Goal: Information Seeking & Learning: Find specific fact

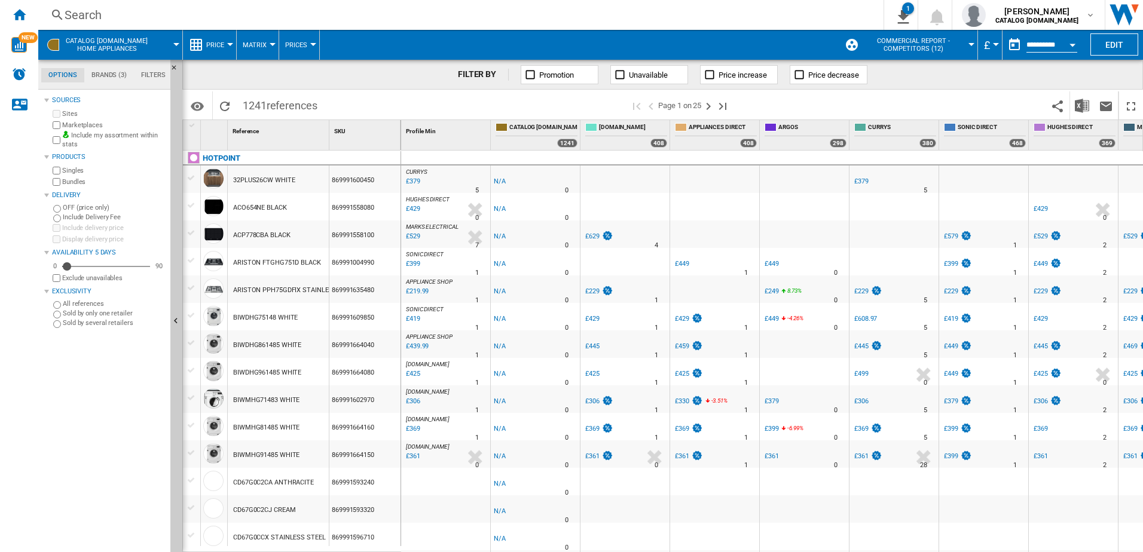
click at [82, 17] on div "Search" at bounding box center [459, 15] width 788 height 17
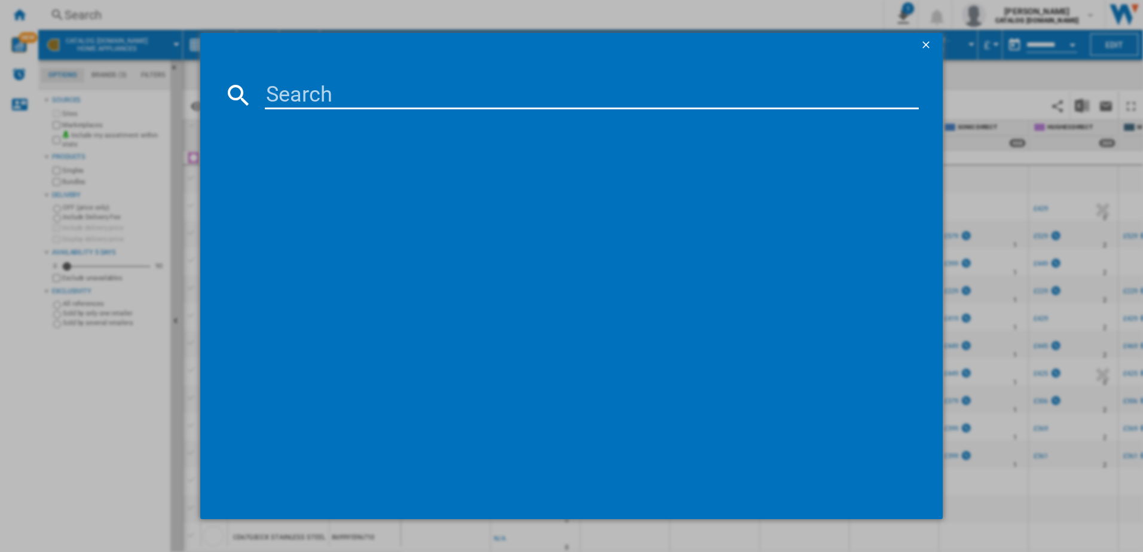
click at [311, 97] on input at bounding box center [592, 95] width 655 height 29
click at [285, 97] on input "io278" at bounding box center [592, 95] width 655 height 29
type input "io 278"
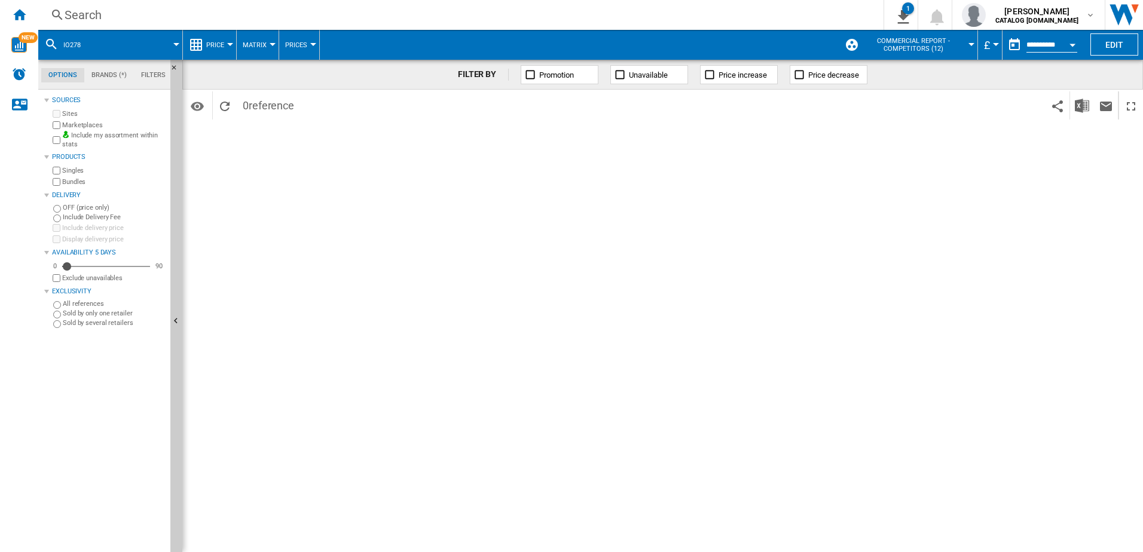
click at [97, 14] on div "Search" at bounding box center [459, 15] width 788 height 17
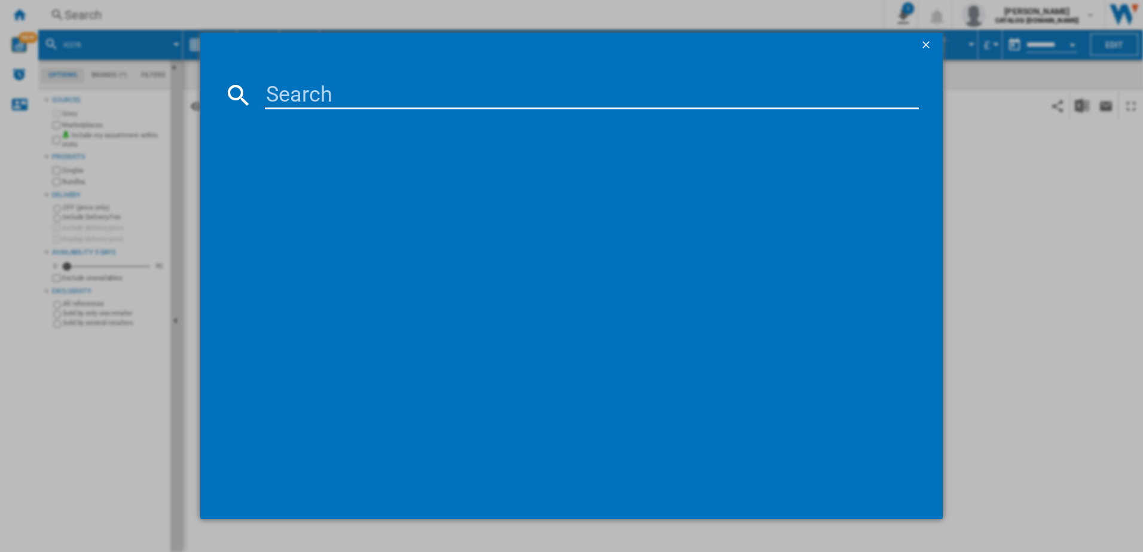
click at [283, 98] on input at bounding box center [592, 95] width 655 height 29
type input "io278"
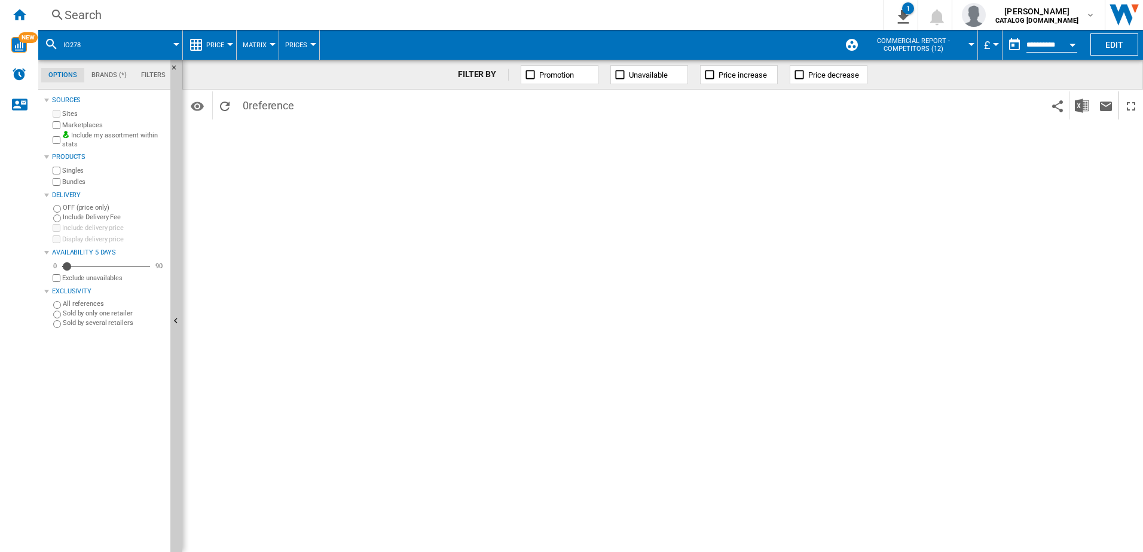
click at [87, 15] on div "Search" at bounding box center [459, 15] width 788 height 17
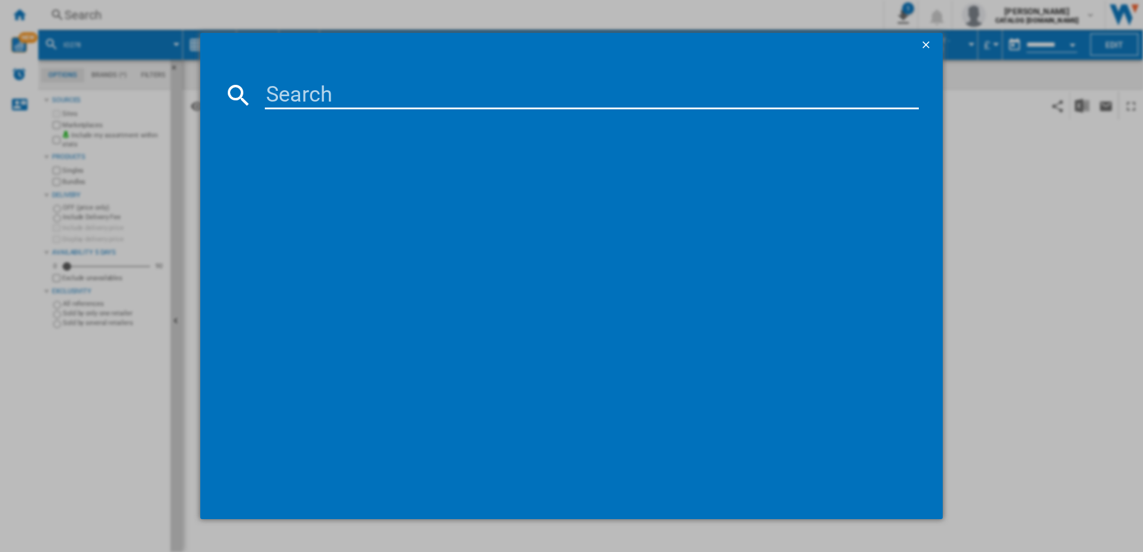
click at [298, 94] on input at bounding box center [592, 95] width 655 height 29
type input "IO 278P1 X UK"
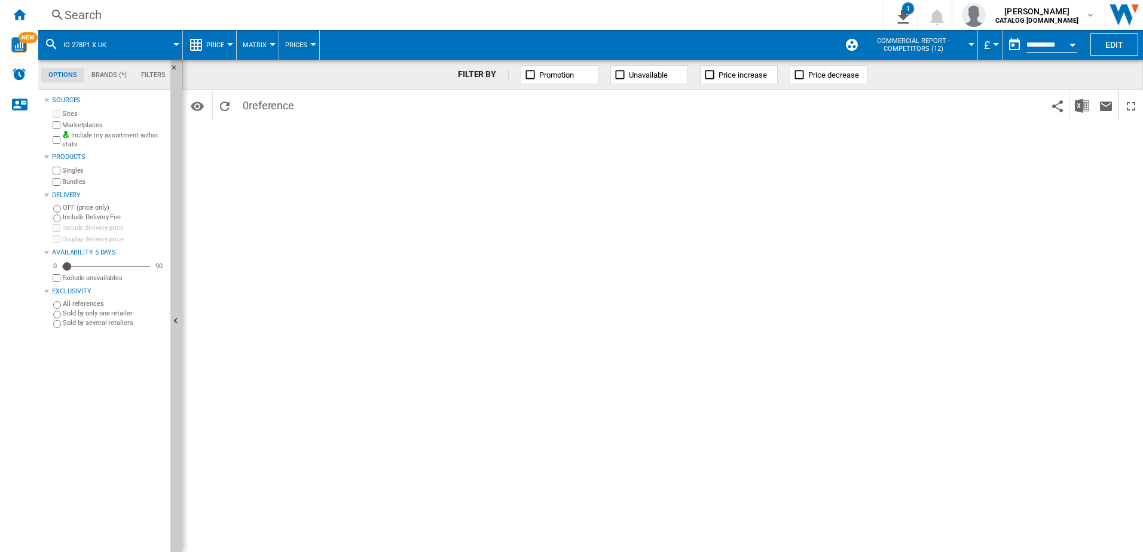
click at [89, 39] on button "IO 278P1 X UK" at bounding box center [90, 45] width 55 height 30
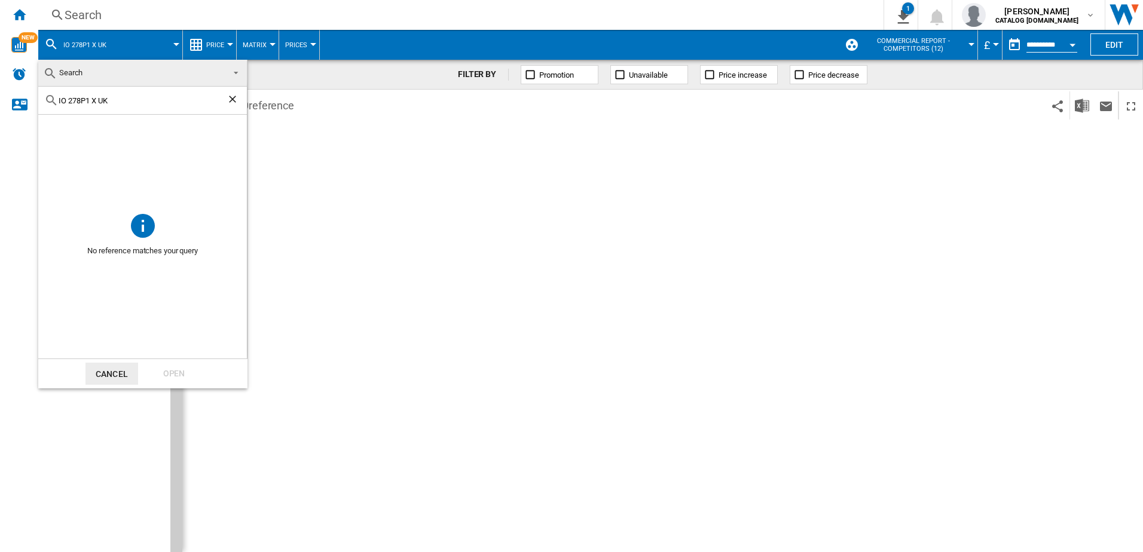
click at [114, 100] on input "IO 278P1 X UK" at bounding box center [143, 100] width 168 height 9
click at [112, 99] on input "IO 278P" at bounding box center [143, 100] width 168 height 9
click at [96, 96] on input "IO 278P1" at bounding box center [143, 100] width 168 height 9
type input "IO 278P"
click at [169, 377] on div "Open" at bounding box center [174, 374] width 53 height 22
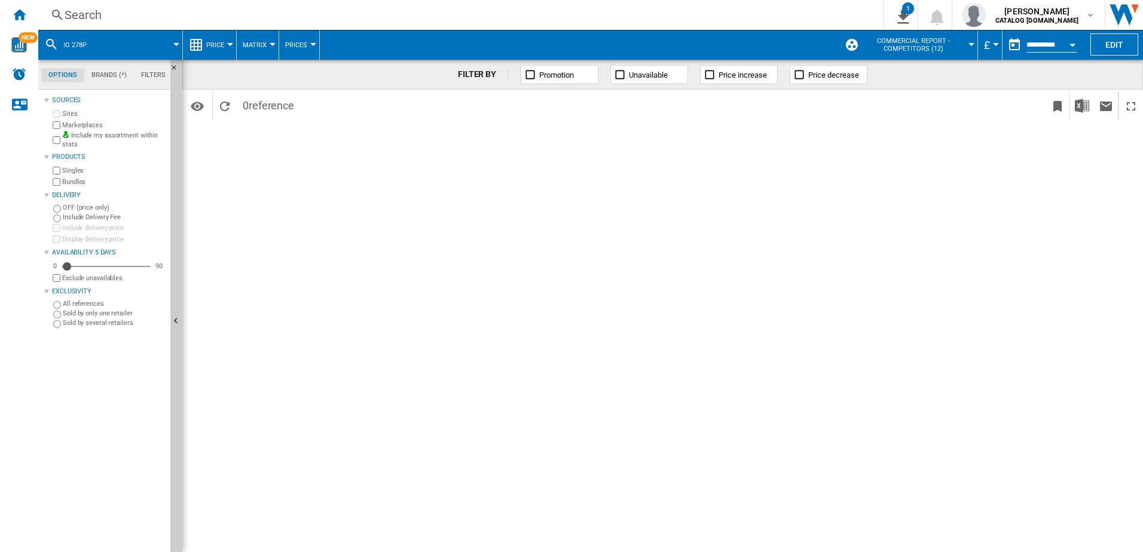
click at [434, 188] on div "FILTER BY Promotion Unavailable Price increase Price decrease Identifiers SKU -…" at bounding box center [662, 306] width 961 height 493
click at [357, 268] on div "FILTER BY Promotion Unavailable Price increase Price decrease Identifiers SKU -…" at bounding box center [662, 306] width 961 height 493
click at [102, 42] on div "IO 278P" at bounding box center [110, 45] width 132 height 30
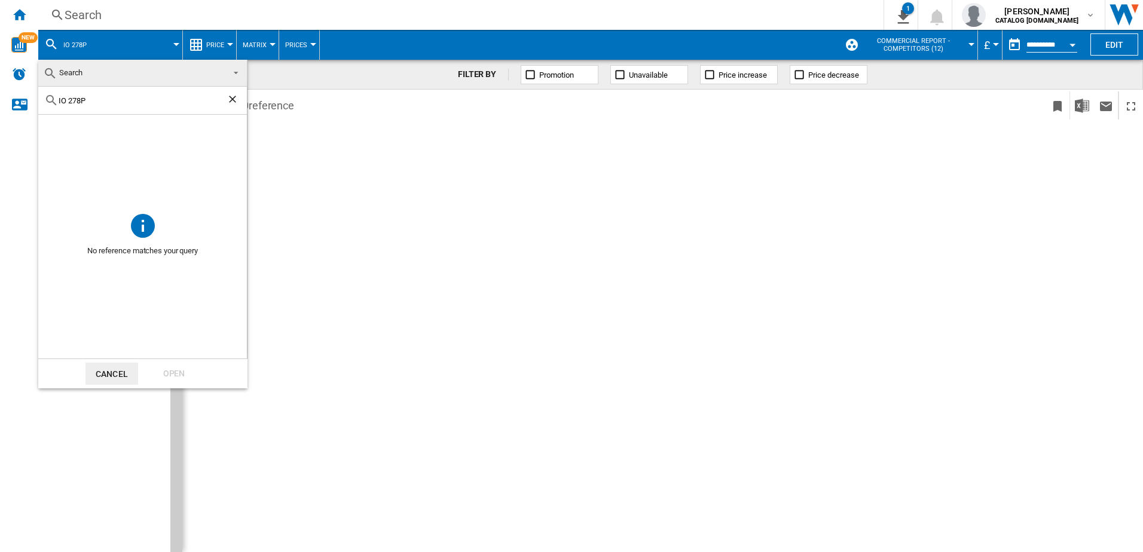
click at [94, 41] on md-backdrop at bounding box center [571, 276] width 1143 height 552
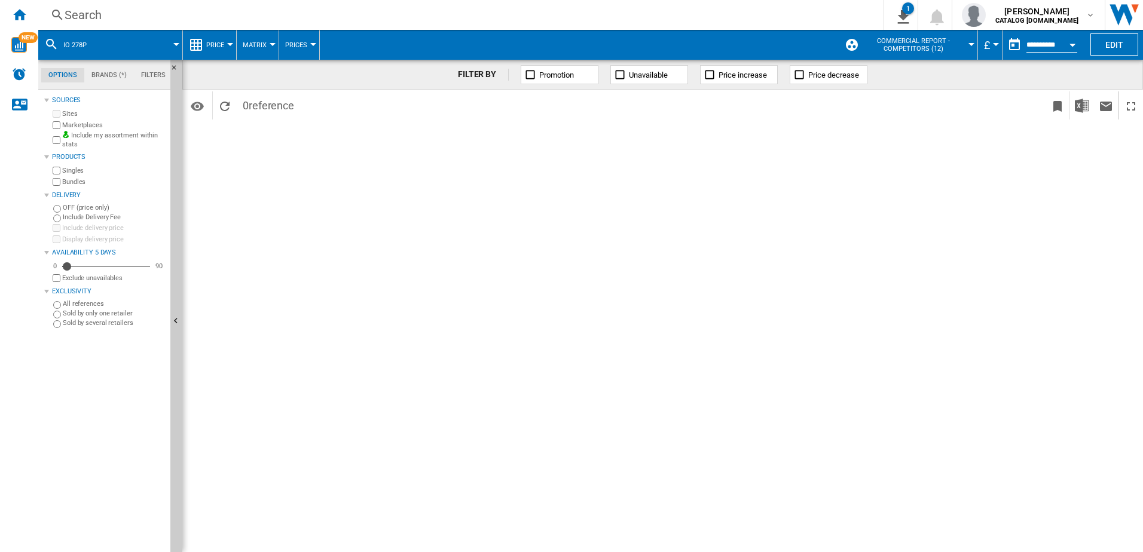
click at [87, 41] on button "IO 278P" at bounding box center [80, 45] width 35 height 30
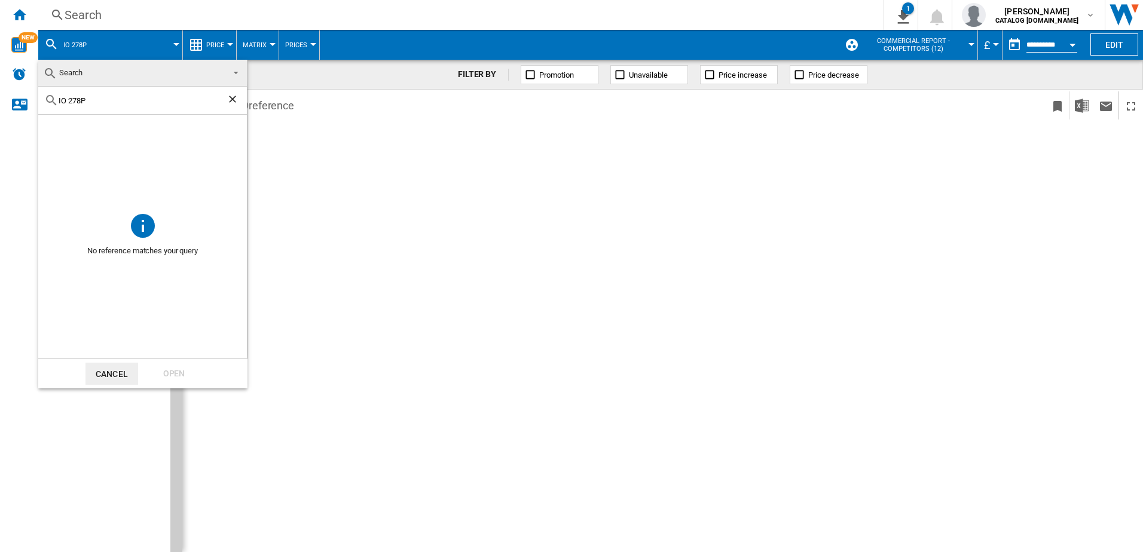
drag, startPoint x: 87, startPoint y: 99, endPoint x: 40, endPoint y: 99, distance: 47.2
click at [40, 99] on div "IO 278P" at bounding box center [142, 101] width 209 height 28
paste input "1"
click at [104, 100] on input "IO 278P1" at bounding box center [143, 100] width 168 height 9
type input "IO 278P1x"
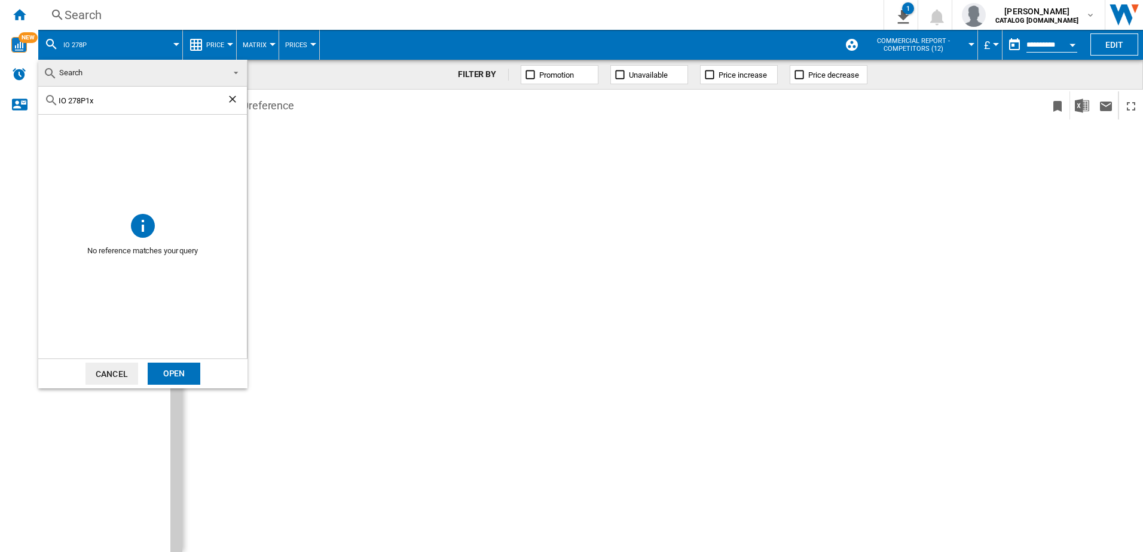
click at [230, 96] on ng-md-icon "Clear search" at bounding box center [234, 100] width 14 height 14
click at [138, 16] on md-backdrop at bounding box center [571, 276] width 1143 height 552
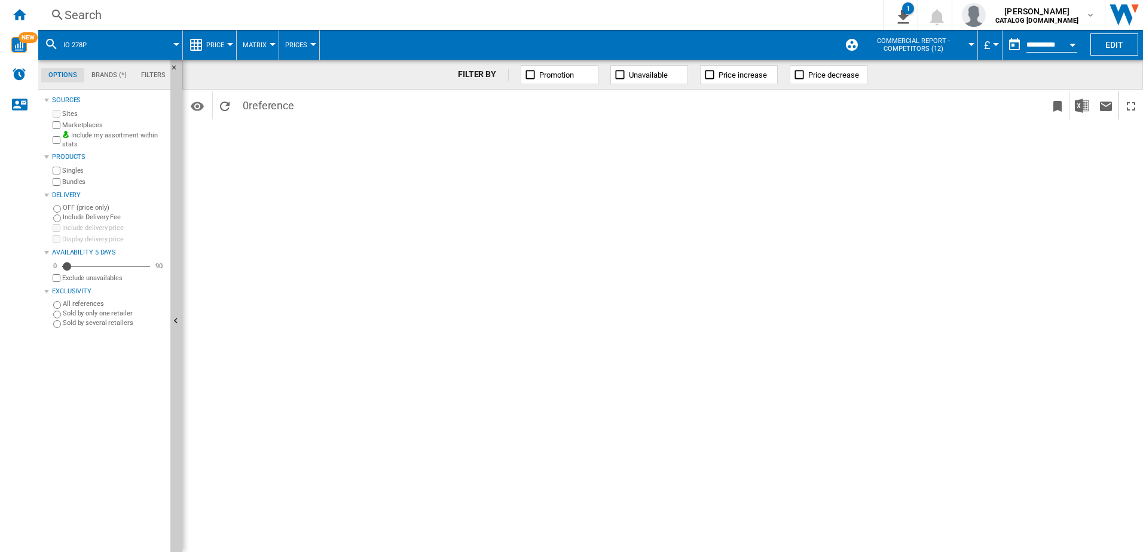
click at [17, 168] on wk-sidenav "NEW" at bounding box center [19, 276] width 38 height 552
click at [21, 15] on ng-md-icon "Home" at bounding box center [19, 14] width 14 height 14
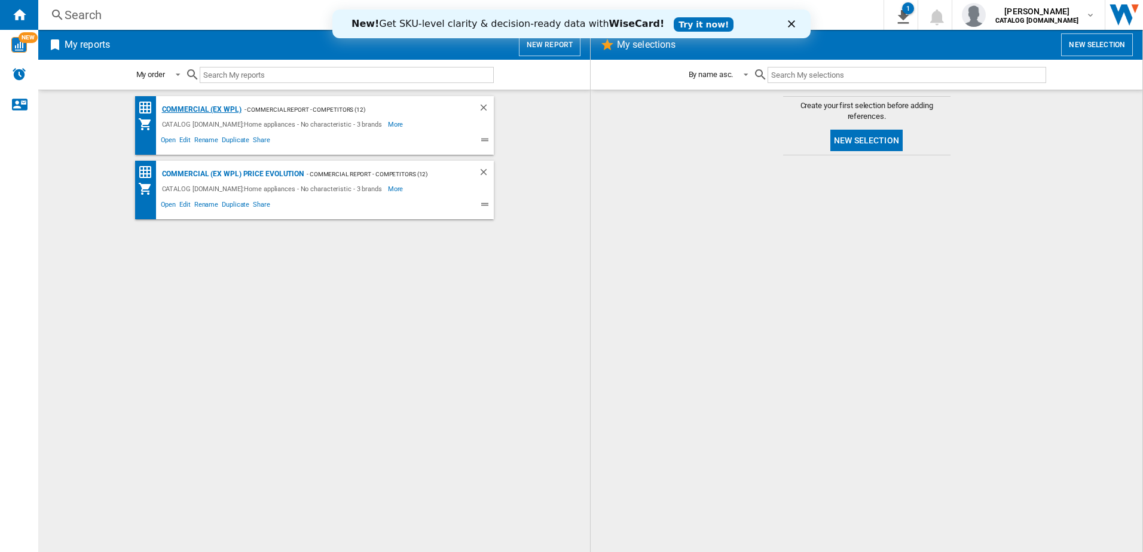
click at [180, 108] on div "Commercial (ex WPL)" at bounding box center [200, 109] width 82 height 15
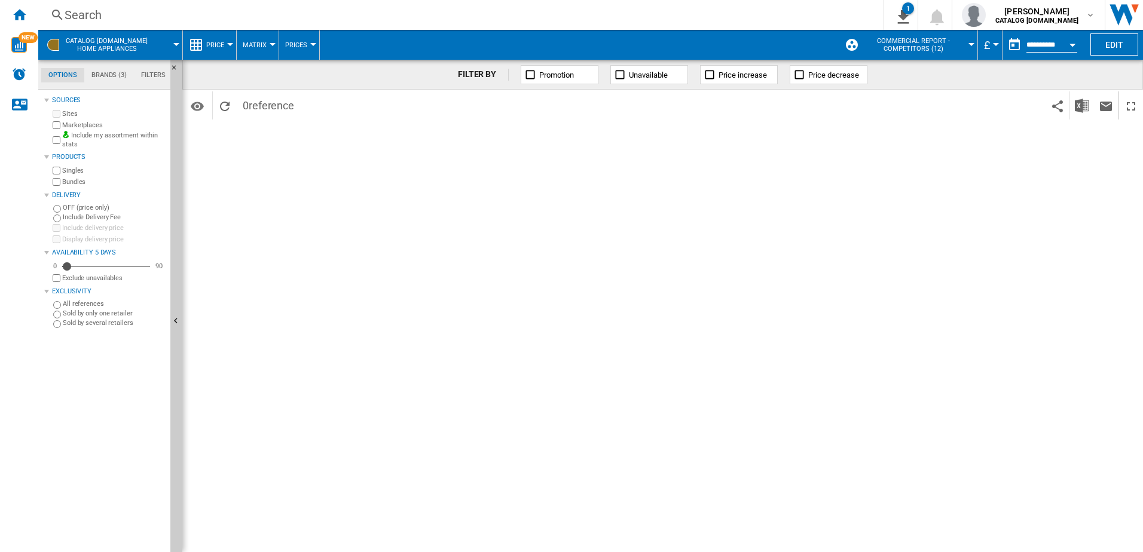
drag, startPoint x: 448, startPoint y: 288, endPoint x: 437, endPoint y: 301, distance: 17.8
click at [448, 288] on div "FILTER BY Promotion Unavailable Price increase Price decrease Identifiers SKU -…" at bounding box center [662, 306] width 961 height 493
click at [331, 374] on div "FILTER BY Promotion Unavailable Price increase Price decrease Identifiers SKU -…" at bounding box center [662, 306] width 961 height 493
click at [173, 322] on ng-md-icon "Hide" at bounding box center [177, 323] width 14 height 14
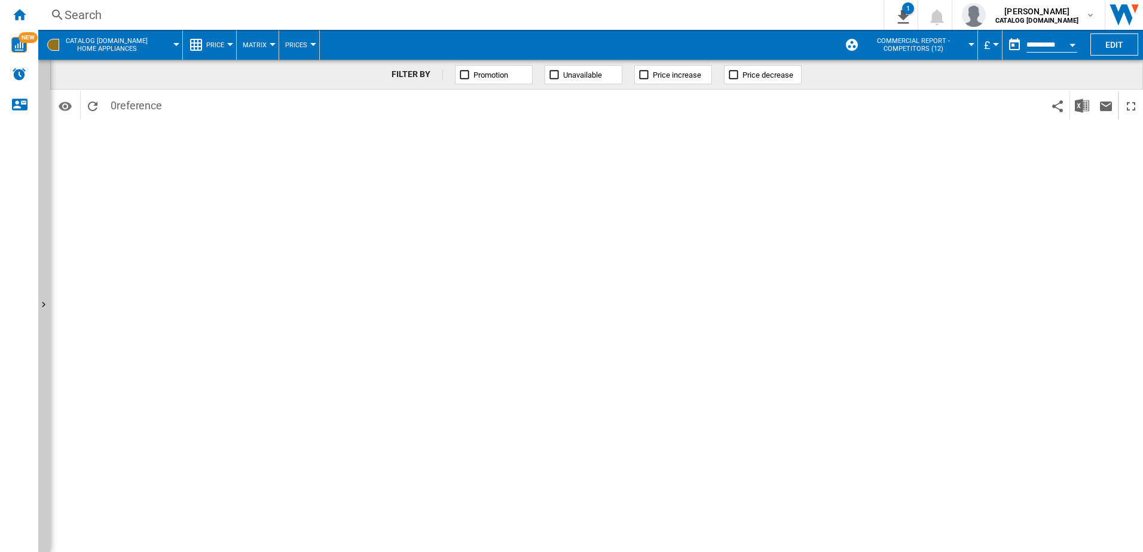
click at [108, 44] on span "CATALOG BEKO.UK Home appliances" at bounding box center [107, 45] width 82 height 16
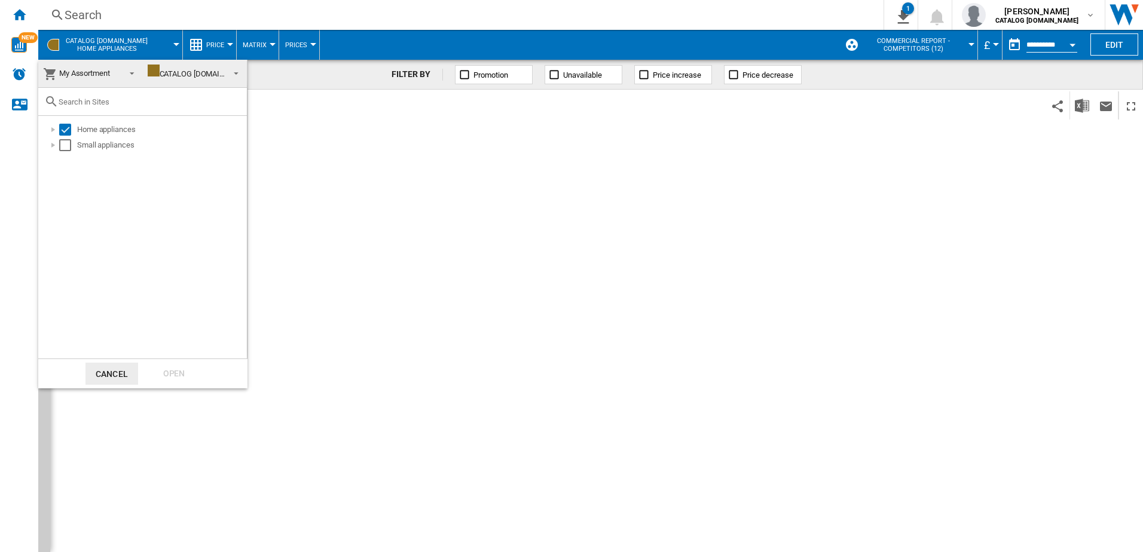
click at [446, 304] on md-backdrop at bounding box center [571, 276] width 1143 height 552
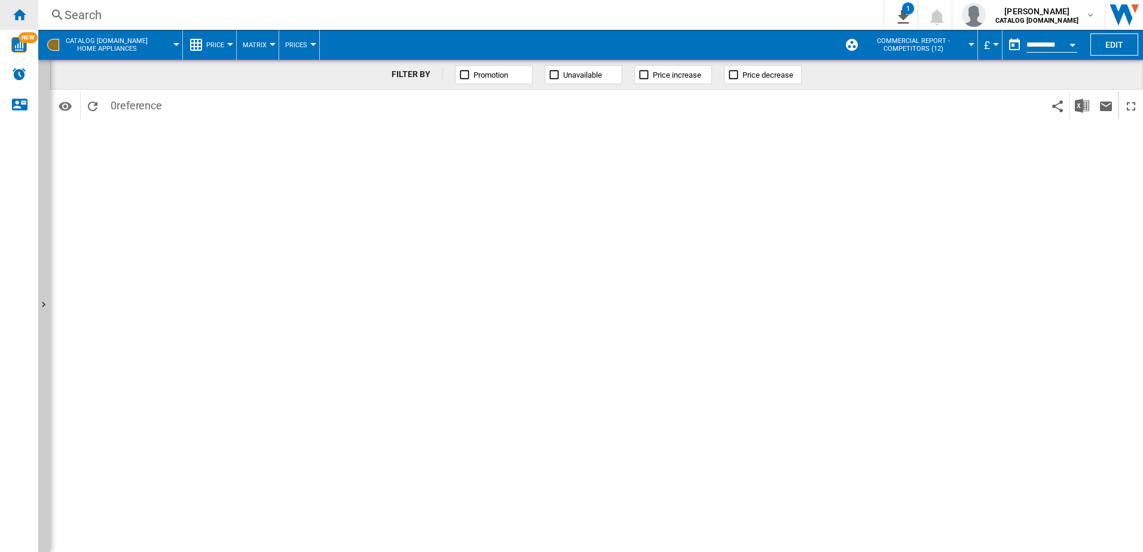
click at [16, 11] on ng-md-icon "Home" at bounding box center [19, 14] width 14 height 14
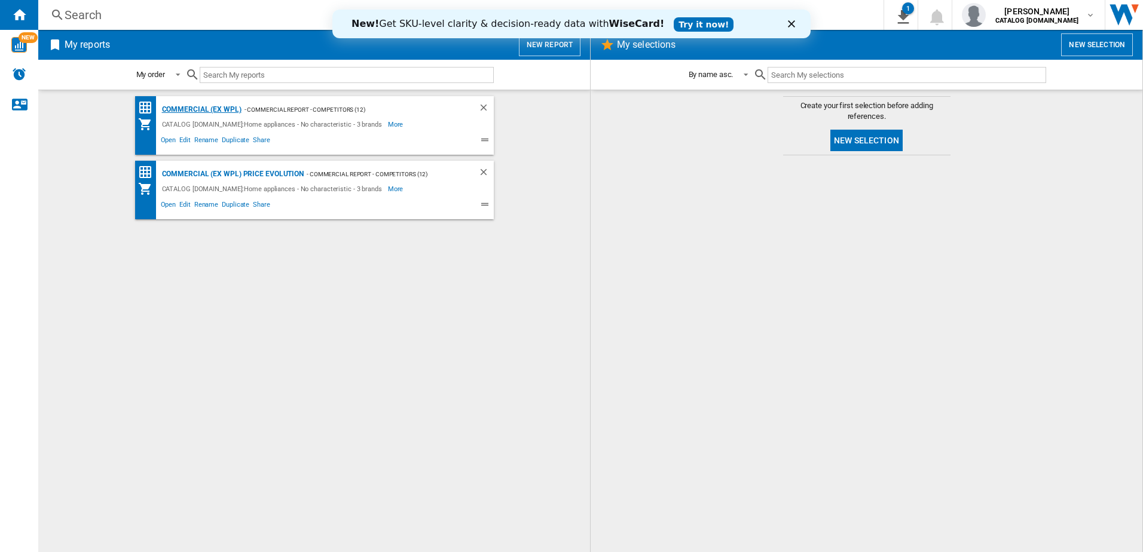
click at [177, 108] on div "Commercial (ex WPL)" at bounding box center [200, 109] width 82 height 15
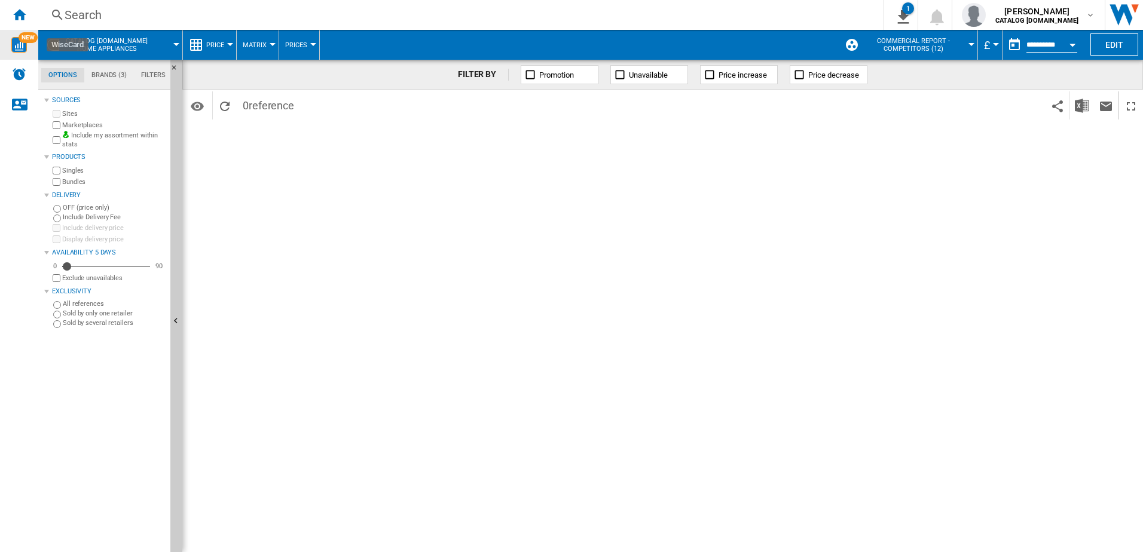
click at [20, 42] on img "WiseCard" at bounding box center [19, 45] width 16 height 16
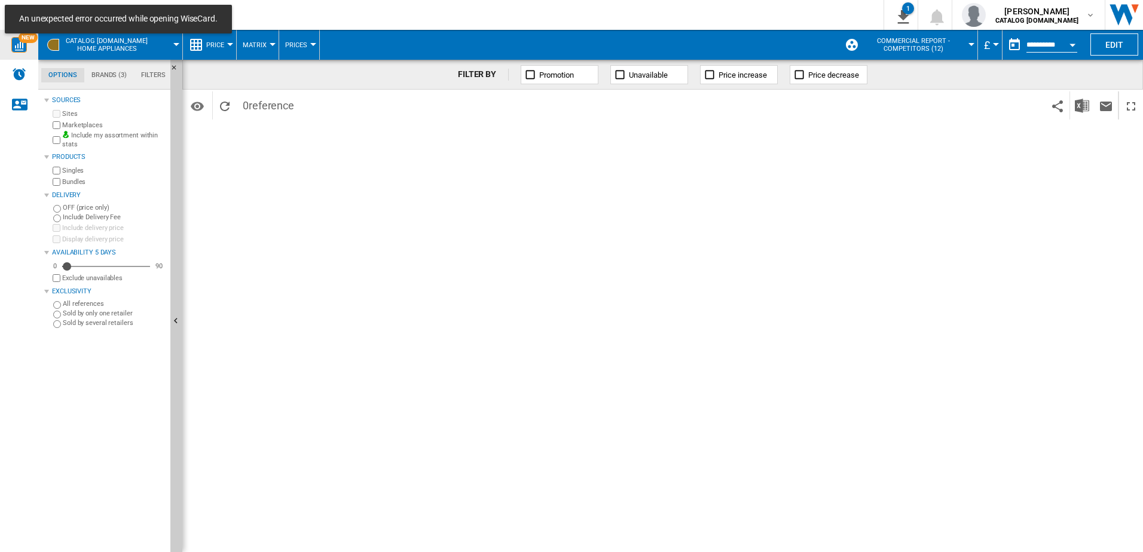
click at [445, 214] on div "FILTER BY Promotion Unavailable Price increase Price decrease Identifiers SKU -…" at bounding box center [662, 306] width 961 height 493
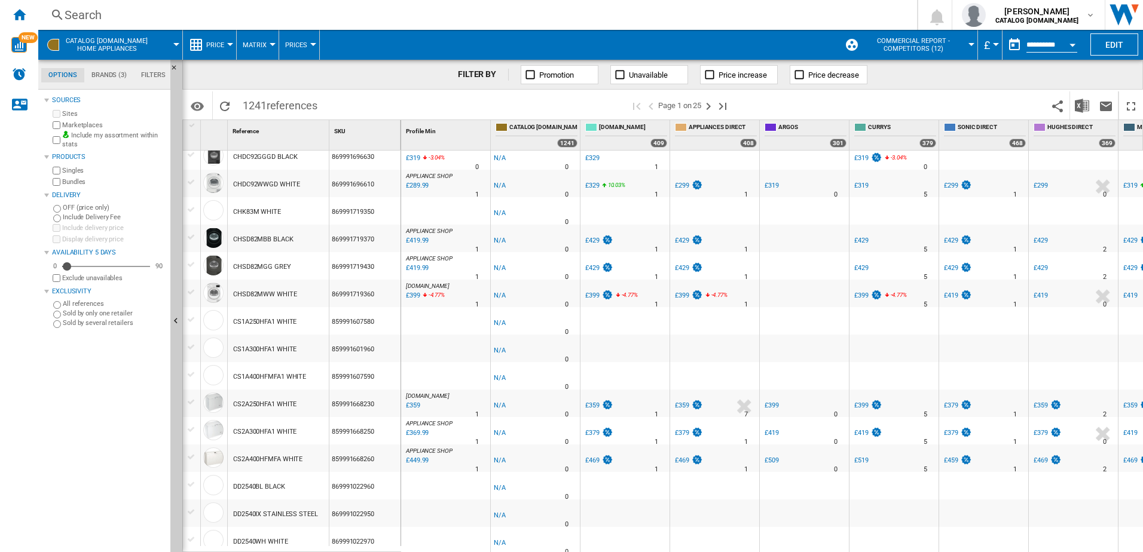
scroll to position [994, 0]
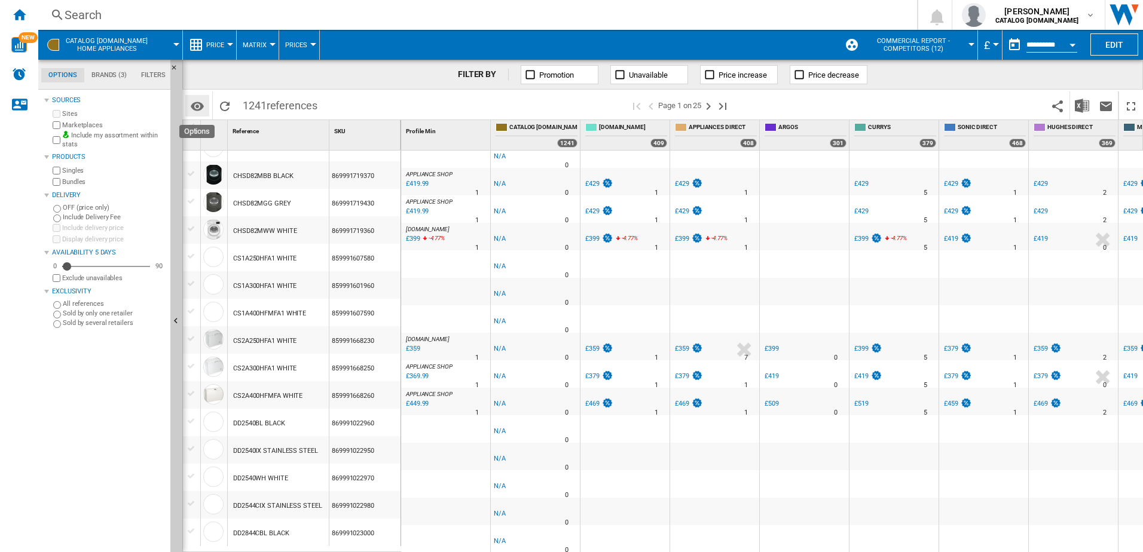
click at [197, 105] on md-icon "Options" at bounding box center [197, 106] width 14 height 14
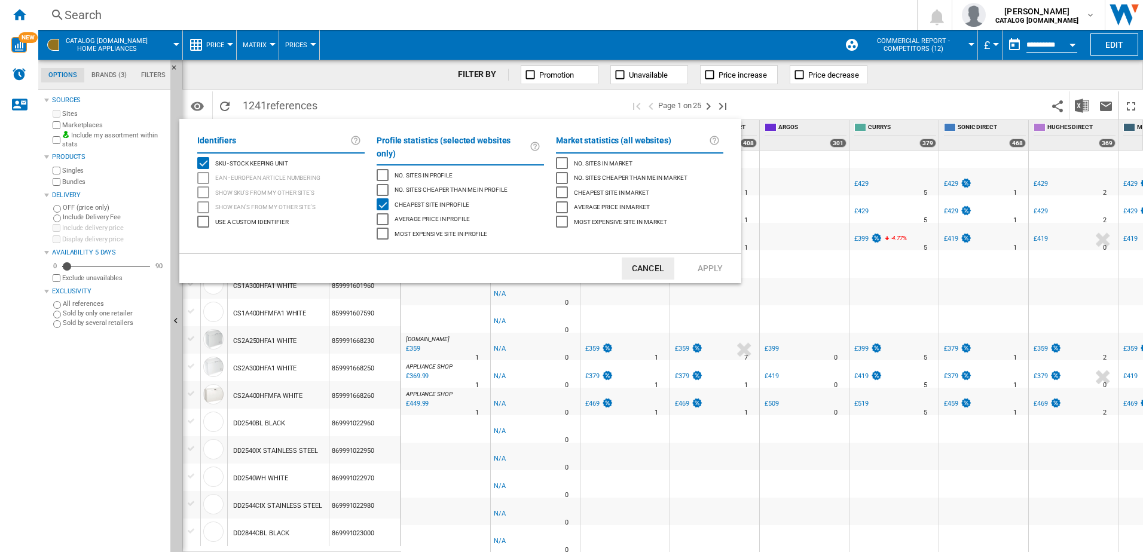
click at [376, 71] on md-backdrop at bounding box center [571, 276] width 1143 height 552
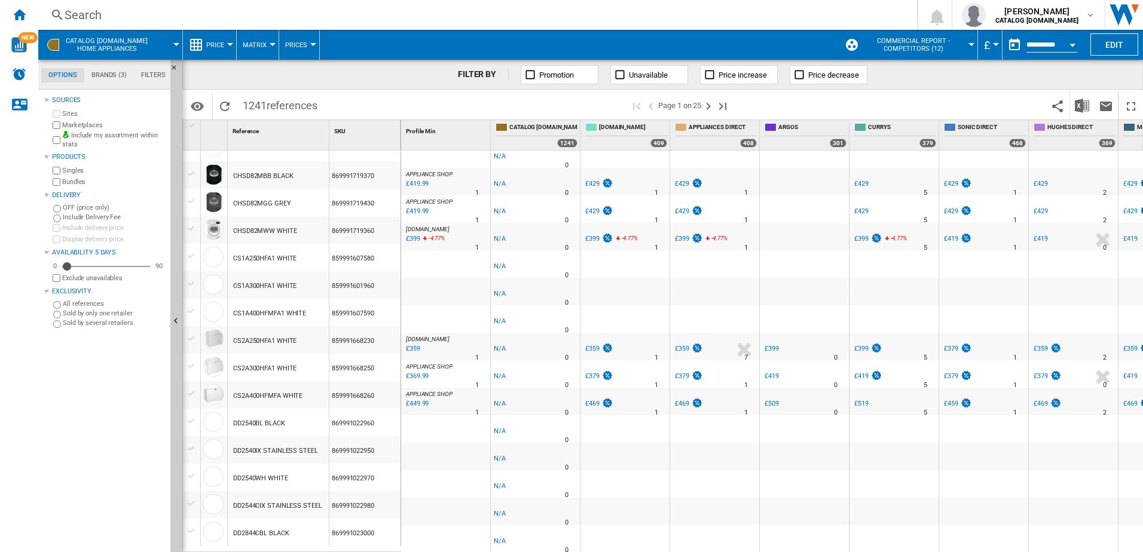
click at [97, 19] on div "Search" at bounding box center [475, 15] width 821 height 17
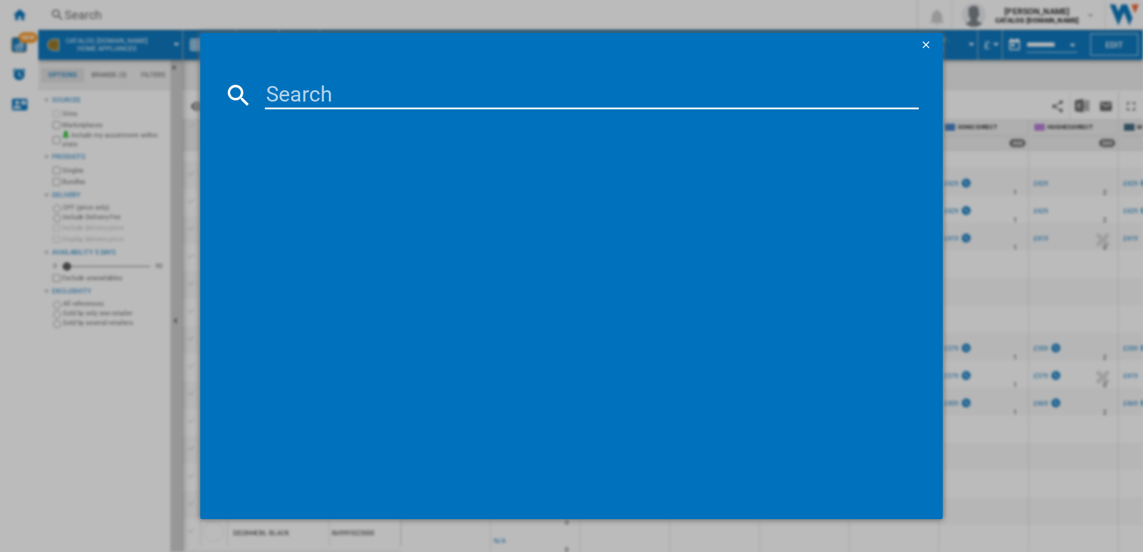
click at [313, 93] on input at bounding box center [592, 95] width 655 height 29
type input "io278"
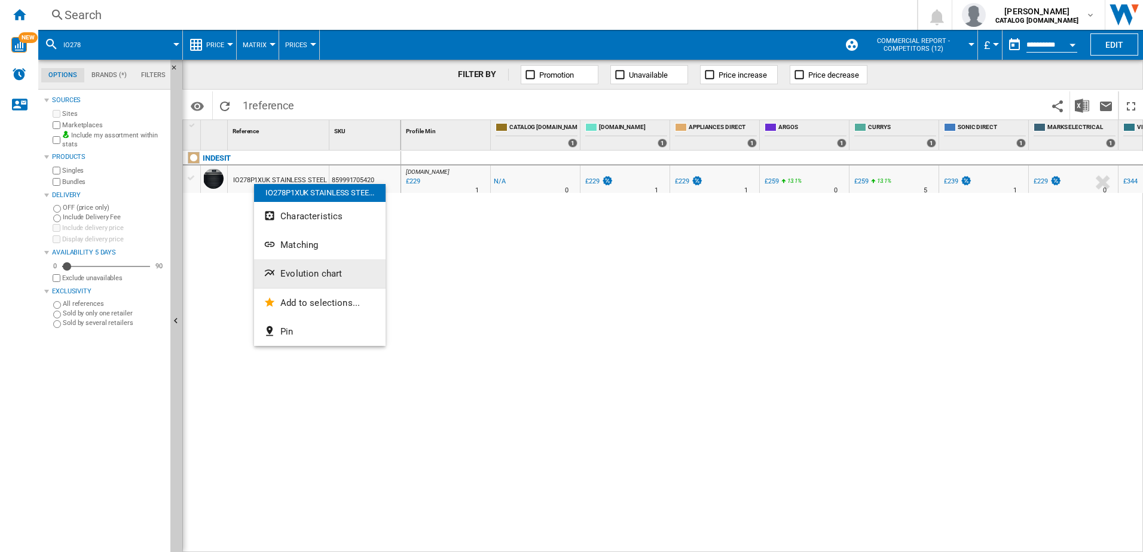
click at [310, 274] on span "Evolution chart" at bounding box center [311, 273] width 62 height 11
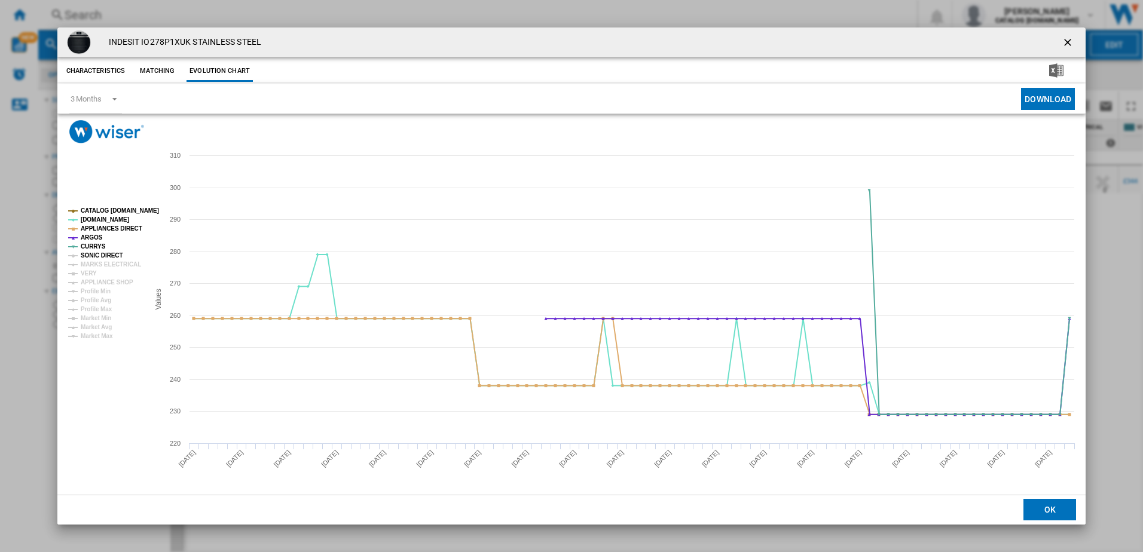
click at [105, 253] on tspan "SONIC DIRECT" at bounding box center [102, 255] width 42 height 7
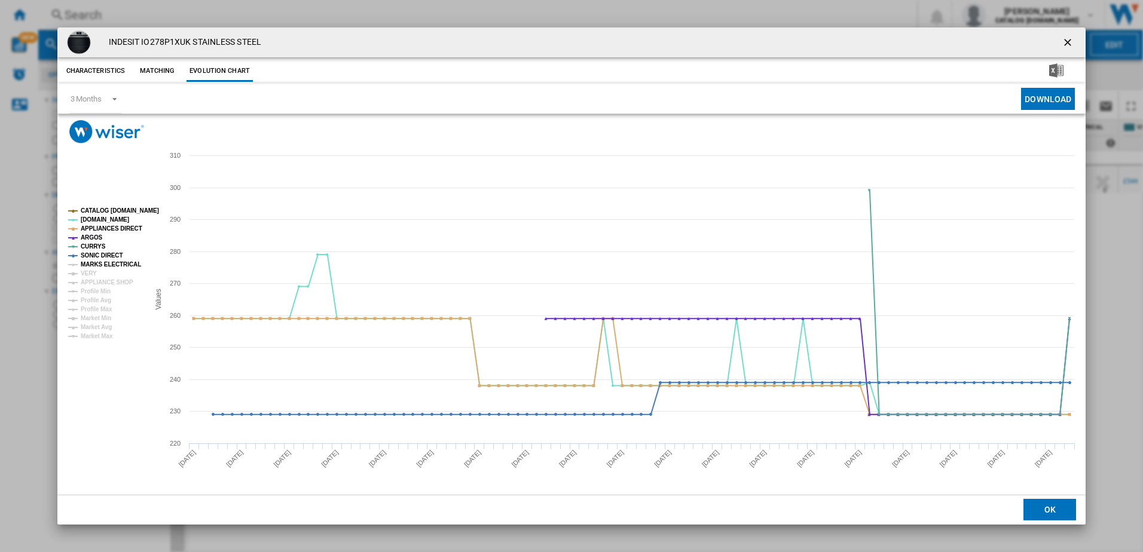
click at [103, 264] on tspan "MARKS ELECTRICAL" at bounding box center [111, 264] width 60 height 7
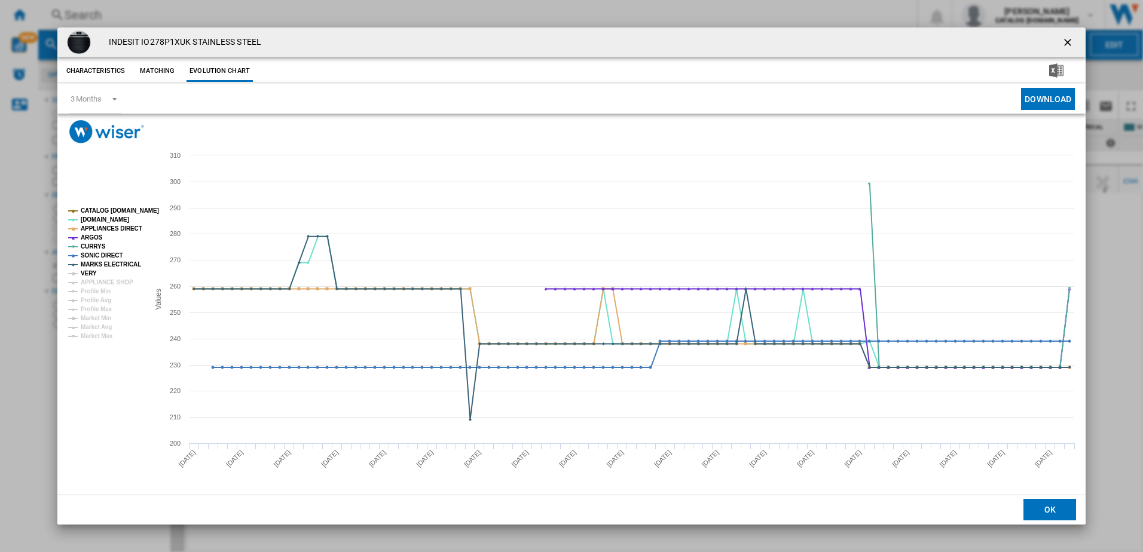
click at [91, 271] on tspan "VERY" at bounding box center [89, 273] width 16 height 7
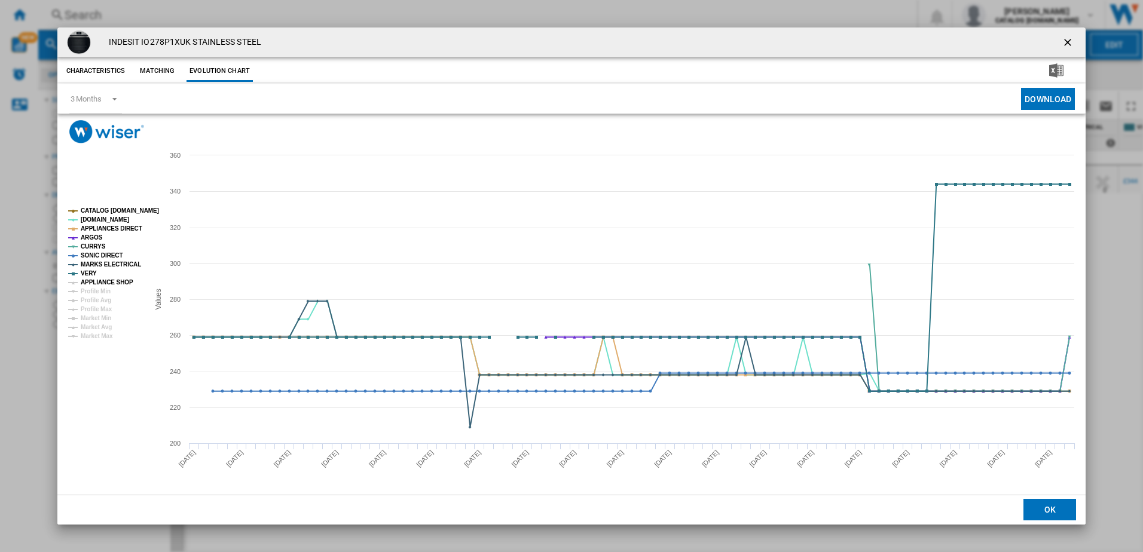
click at [103, 281] on tspan "APPLIANCE SHOP" at bounding box center [107, 282] width 53 height 7
click at [19, 348] on div "INDESIT IO278P1XUK STAINLESS STEEL Characteristics Matching Evolution chart pri…" at bounding box center [571, 276] width 1143 height 552
click at [1066, 42] on ng-md-icon "getI18NText('BUTTONS.CLOSE_DIALOG')" at bounding box center [1069, 43] width 14 height 14
